Goal: Find specific page/section: Find specific page/section

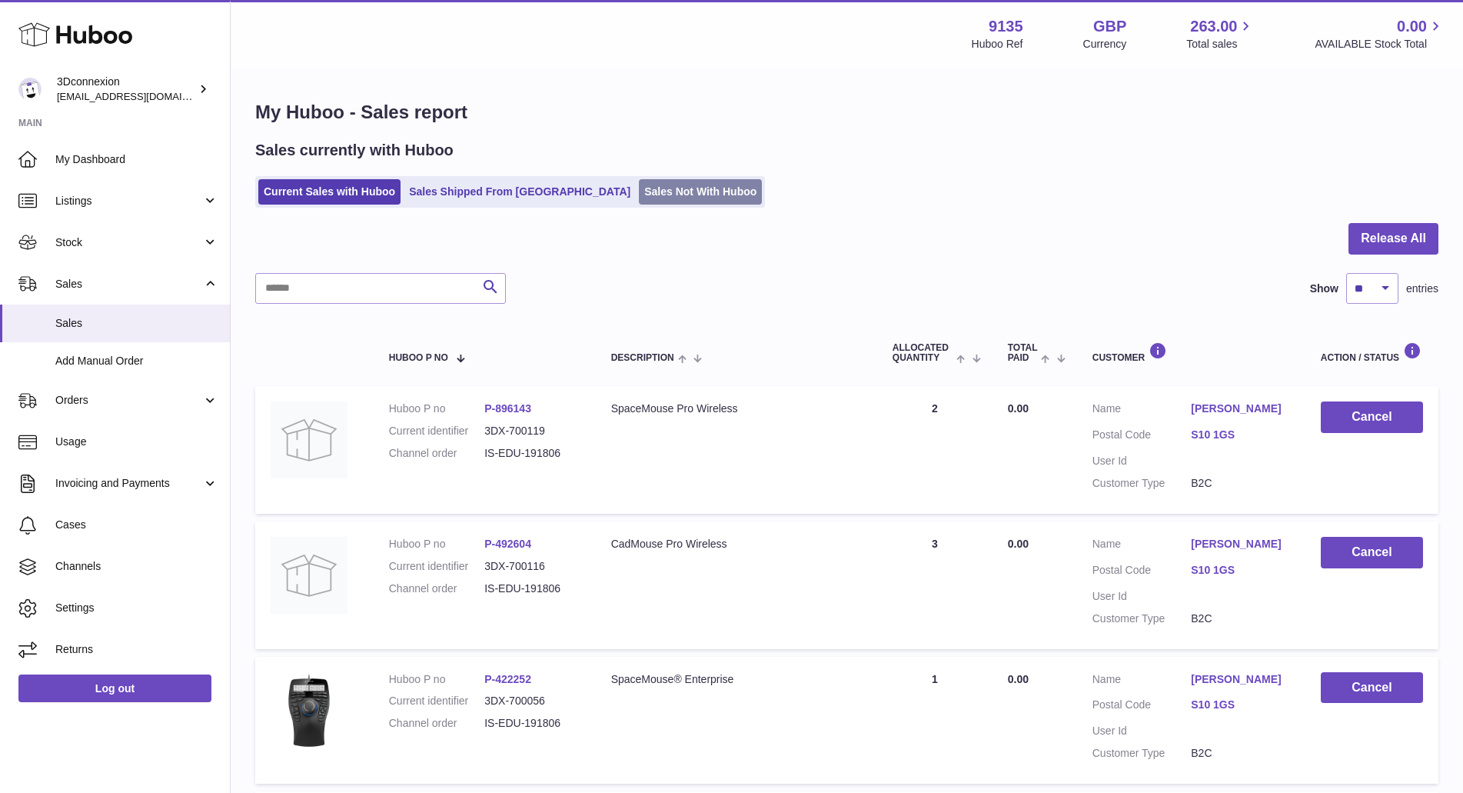
click at [647, 194] on link "Sales Not With Huboo" at bounding box center [700, 191] width 123 height 25
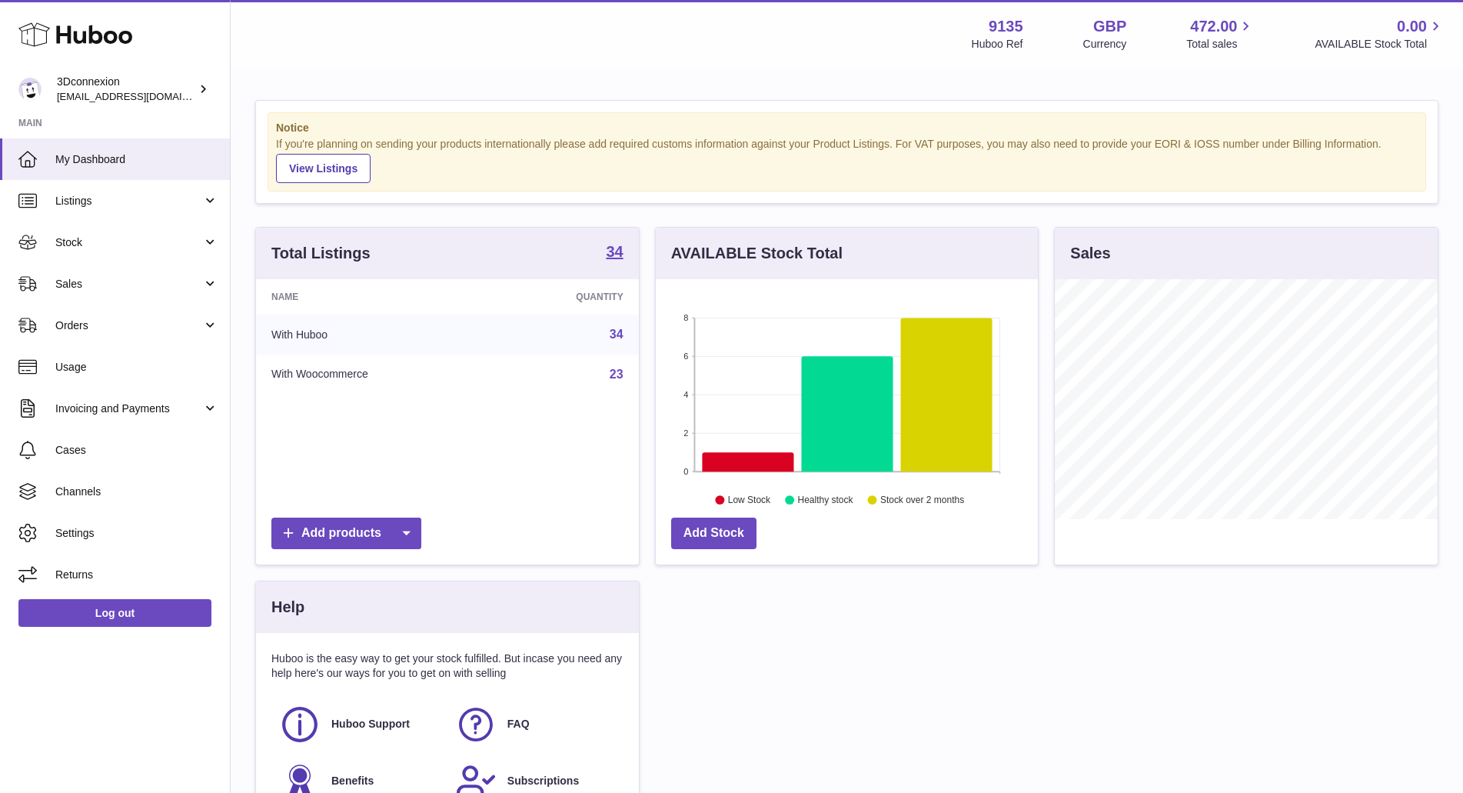
scroll to position [240, 382]
click at [98, 280] on span "Sales" at bounding box center [128, 284] width 147 height 15
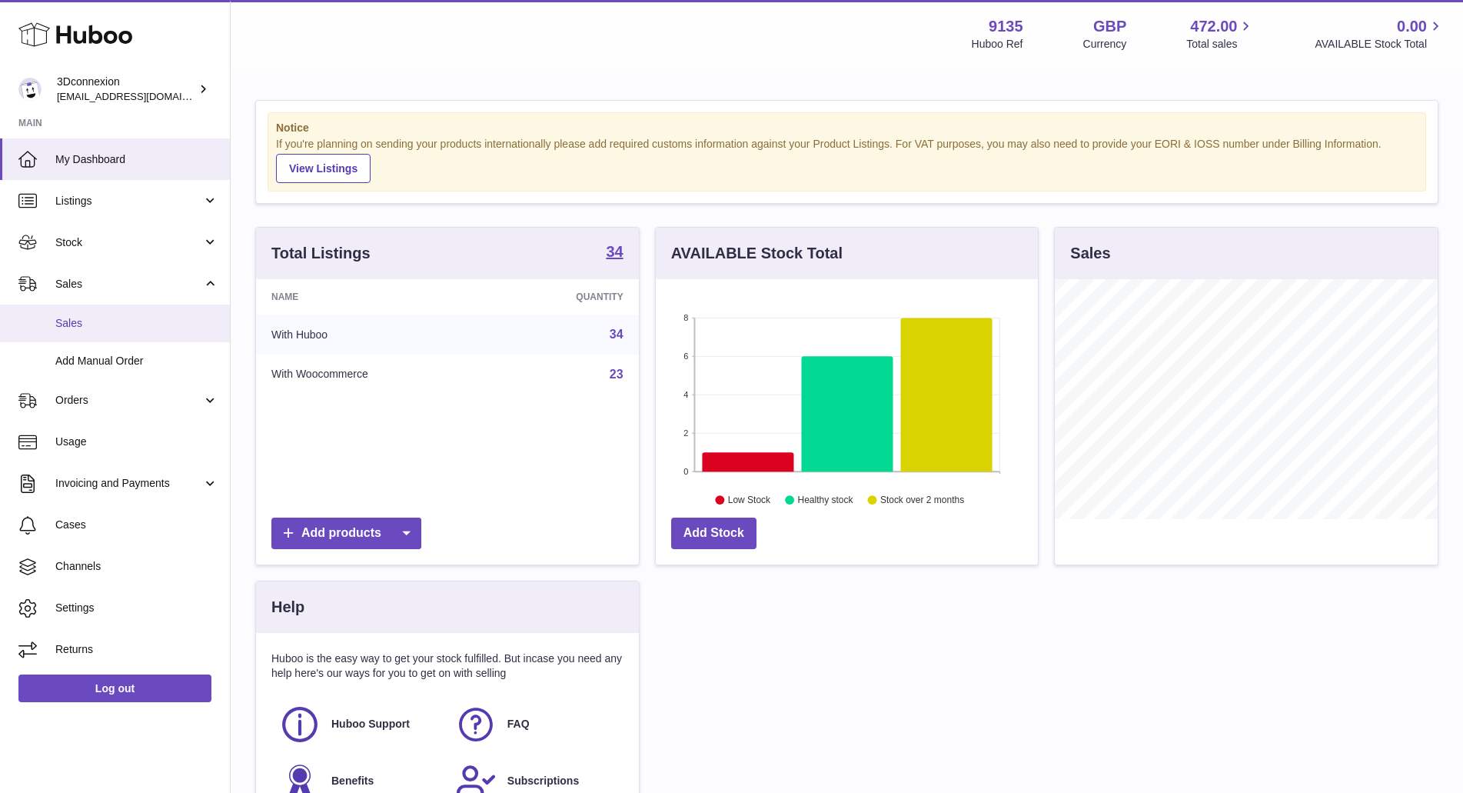
click at [83, 324] on span "Sales" at bounding box center [136, 323] width 163 height 15
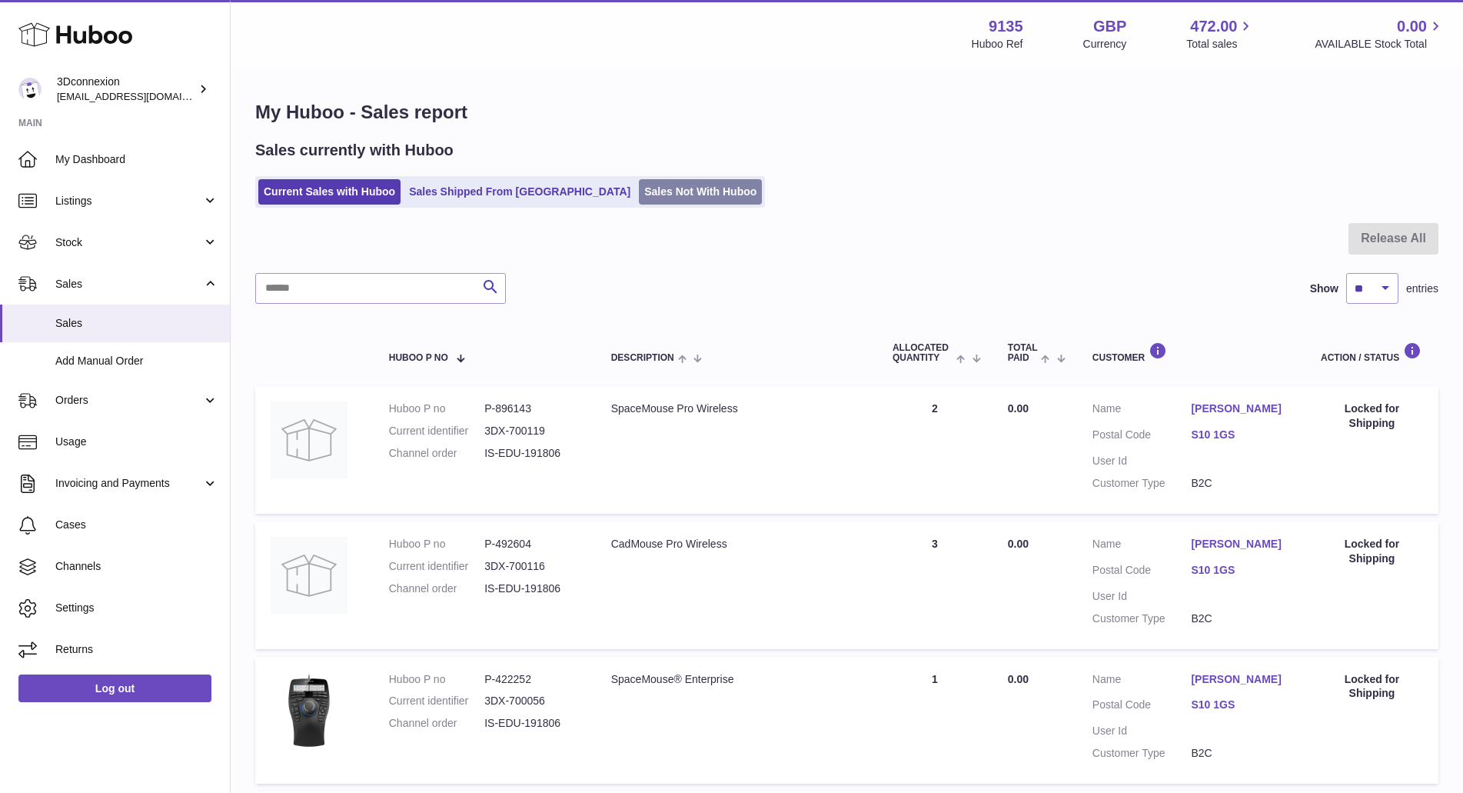
click at [639, 183] on link "Sales Not With Huboo" at bounding box center [700, 191] width 123 height 25
